Goal: Check status: Check status

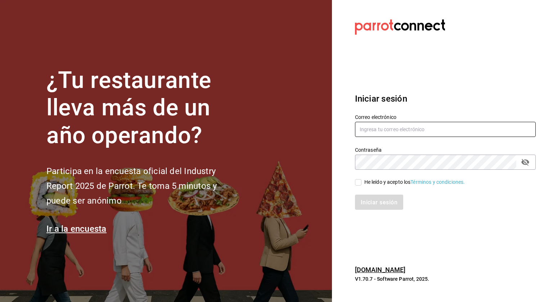
type input "[PERSON_NAME][EMAIL_ADDRESS][PERSON_NAME][DOMAIN_NAME]"
click at [358, 183] on input "He leído y acepto los Términos y condiciones." at bounding box center [358, 182] width 6 height 6
checkbox input "true"
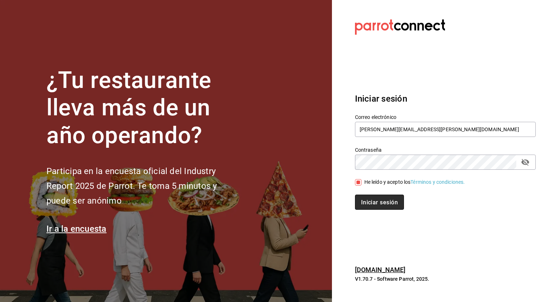
click at [366, 204] on font "Iniciar sesión" at bounding box center [379, 202] width 37 height 7
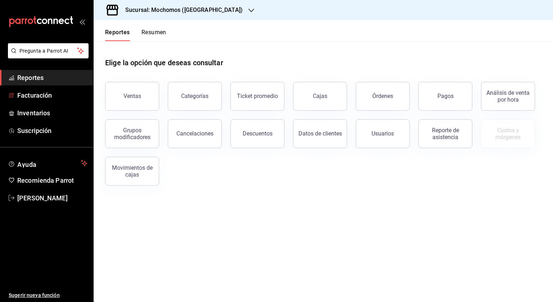
click at [127, 89] on button "Ventas" at bounding box center [132, 96] width 54 height 29
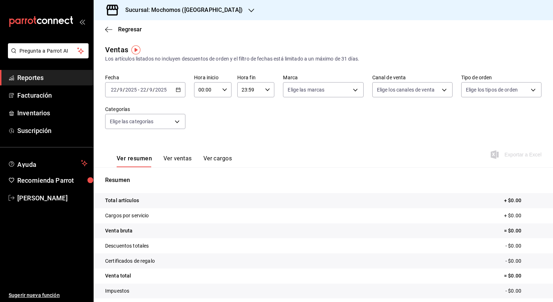
click at [176, 89] on icon "button" at bounding box center [178, 89] width 5 height 5
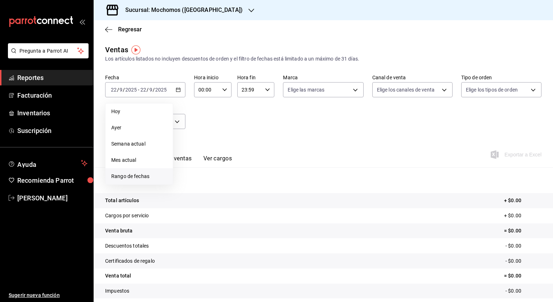
click at [137, 179] on span "Rango de fechas" at bounding box center [139, 176] width 56 height 8
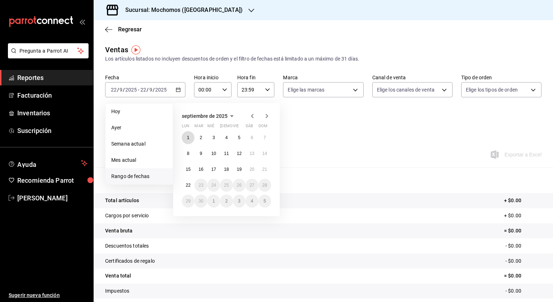
click at [184, 136] on button "1" at bounding box center [188, 137] width 13 height 13
click at [190, 187] on abbr "22" at bounding box center [188, 185] width 5 height 5
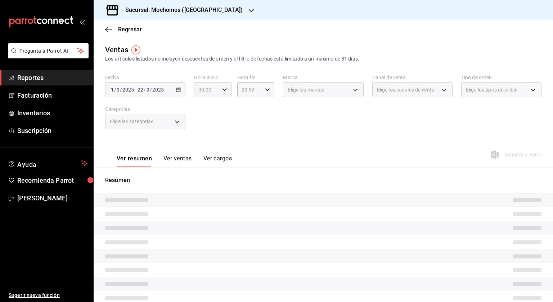
click at [223, 89] on icon "button" at bounding box center [224, 89] width 5 height 5
click at [202, 128] on button "05" at bounding box center [201, 122] width 15 height 14
type input "05:00"
click at [259, 89] on div at bounding box center [276, 151] width 553 height 302
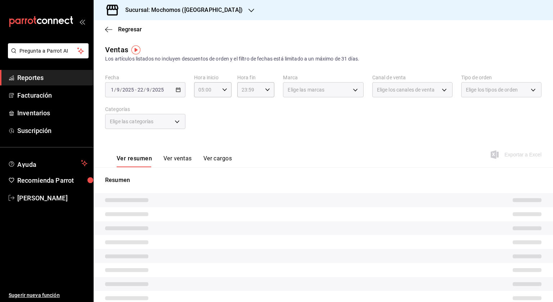
click at [266, 89] on \(Stroke\) "button" at bounding box center [267, 89] width 4 height 3
click at [244, 136] on span "04" at bounding box center [244, 137] width 7 height 6
type input "04:59"
click at [341, 117] on div at bounding box center [276, 151] width 553 height 302
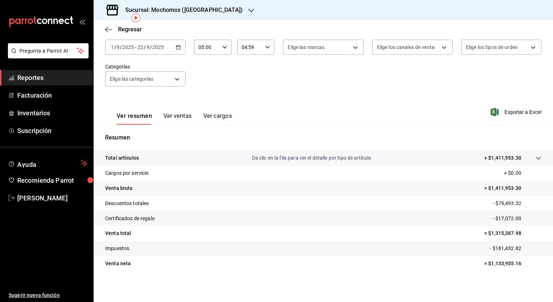
scroll to position [43, 0]
click at [177, 15] on div "Sucursal: Mochomos ([GEOGRAPHIC_DATA])" at bounding box center [178, 10] width 158 height 20
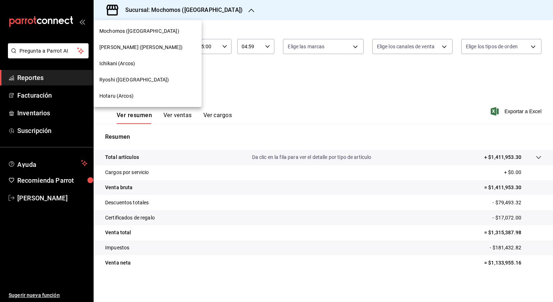
click at [117, 79] on span "Ryoshi ([GEOGRAPHIC_DATA])" at bounding box center [133, 80] width 69 height 8
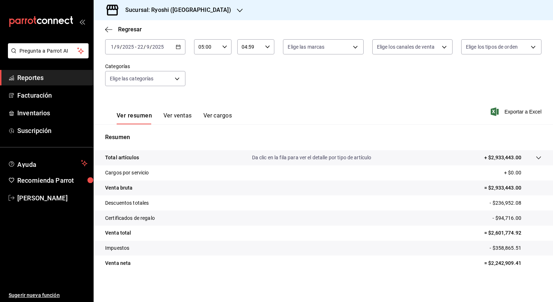
scroll to position [43, 0]
